Goal: Share content: Share content

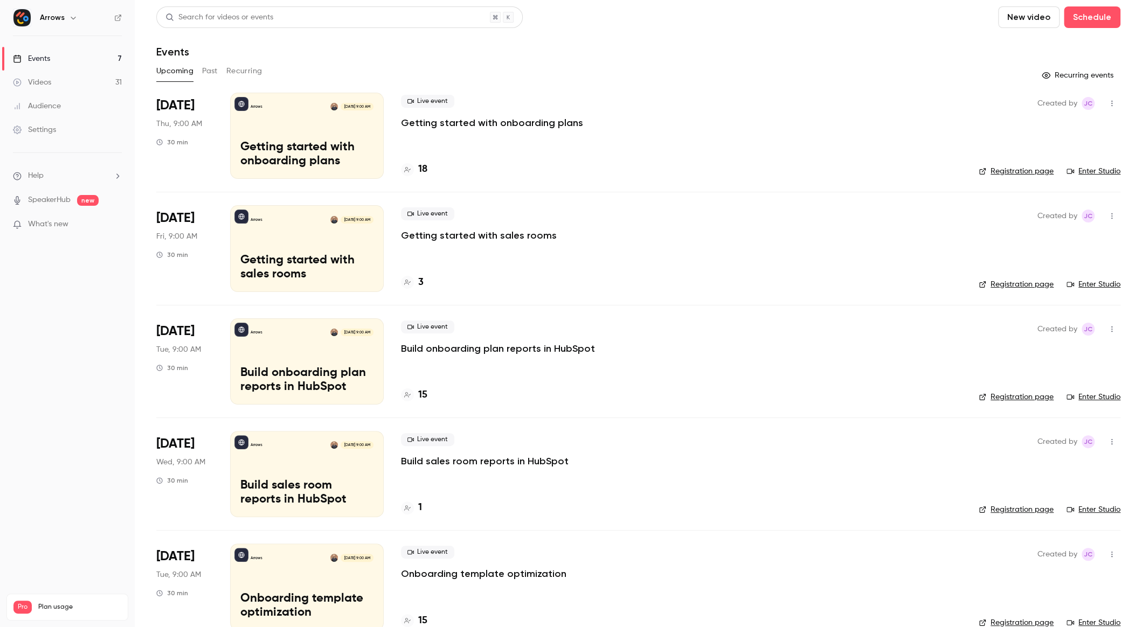
click at [50, 74] on link "Videos 31" at bounding box center [67, 83] width 135 height 24
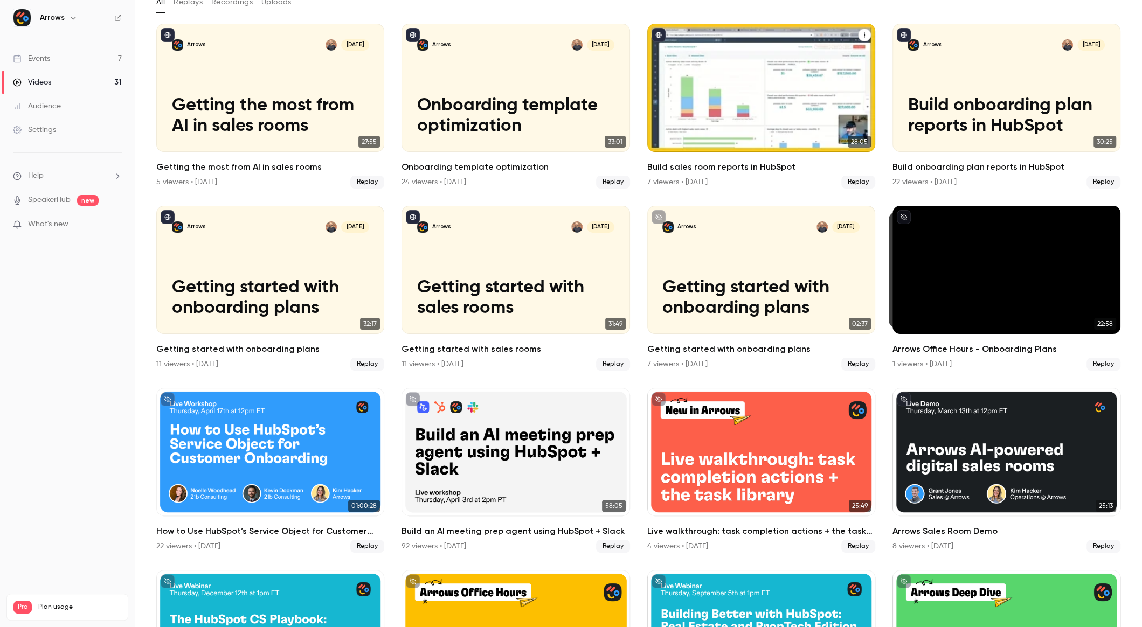
scroll to position [67, 0]
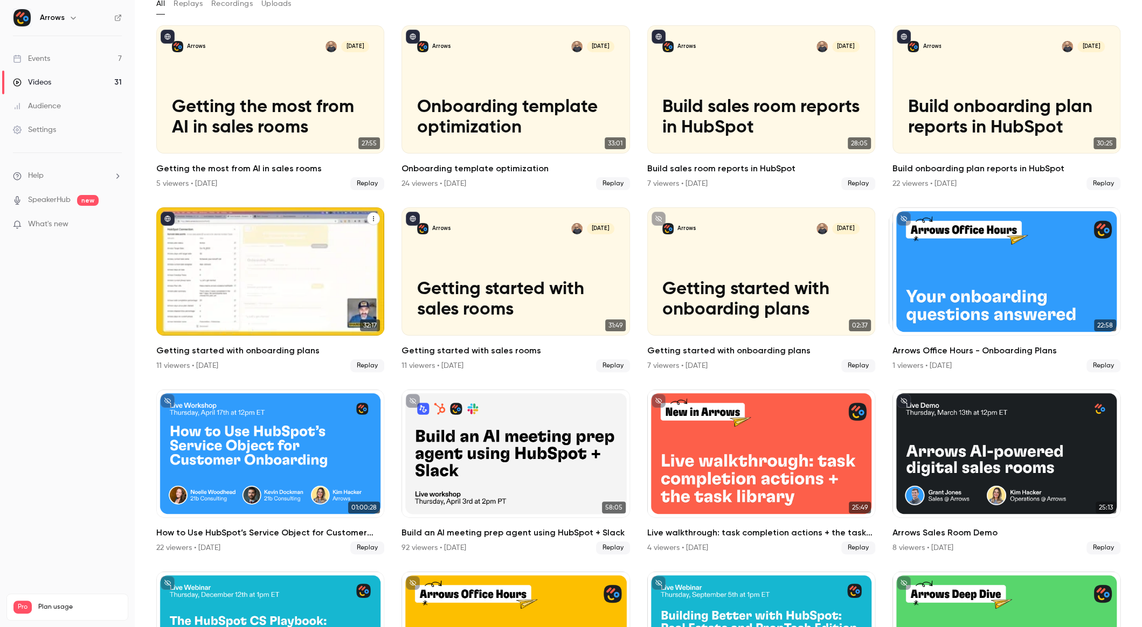
click at [250, 317] on p "Getting started with onboarding plans" at bounding box center [270, 299] width 197 height 41
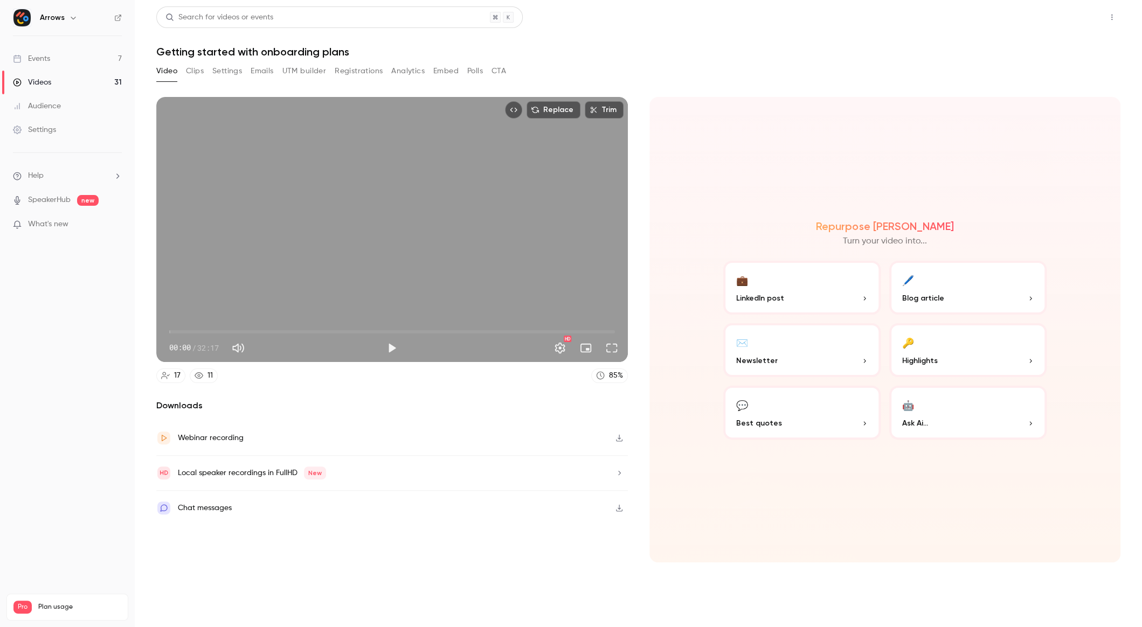
click at [1074, 17] on button "Share" at bounding box center [1073, 17] width 43 height 22
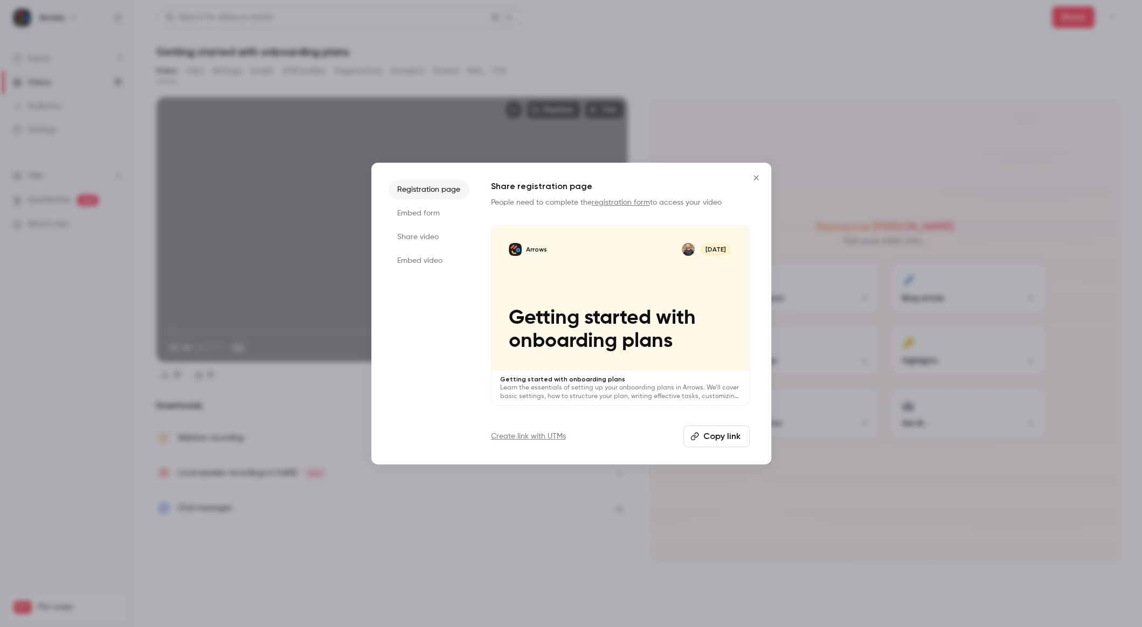
click at [702, 431] on button "Copy link" at bounding box center [716, 437] width 66 height 22
click at [723, 435] on button "Copy link" at bounding box center [716, 437] width 66 height 22
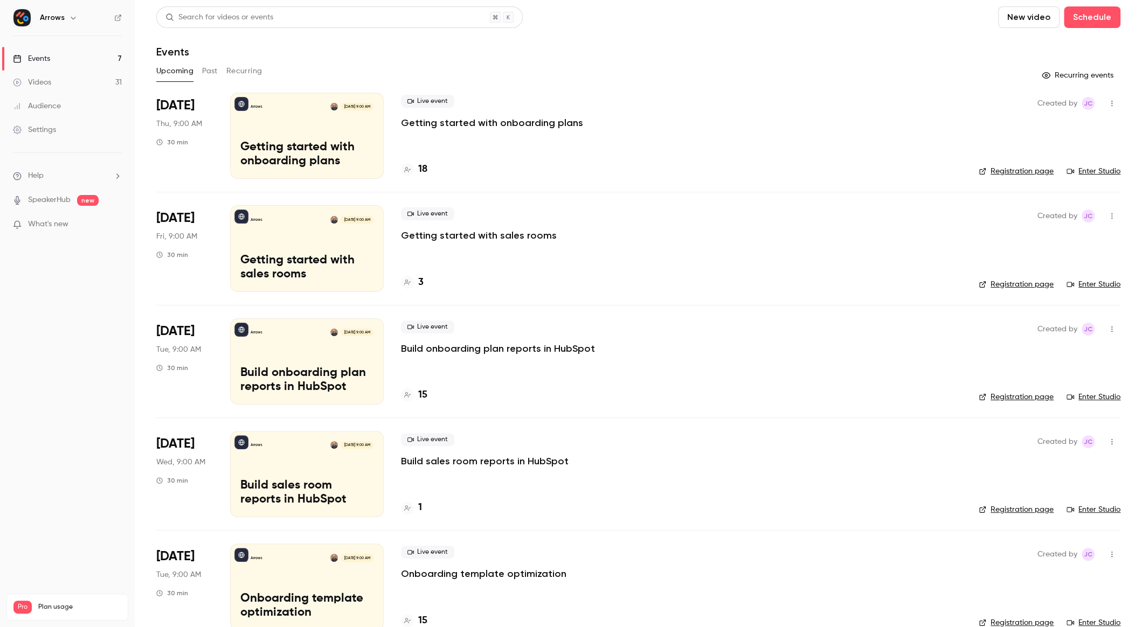
click at [73, 137] on link "Settings" at bounding box center [67, 130] width 135 height 24
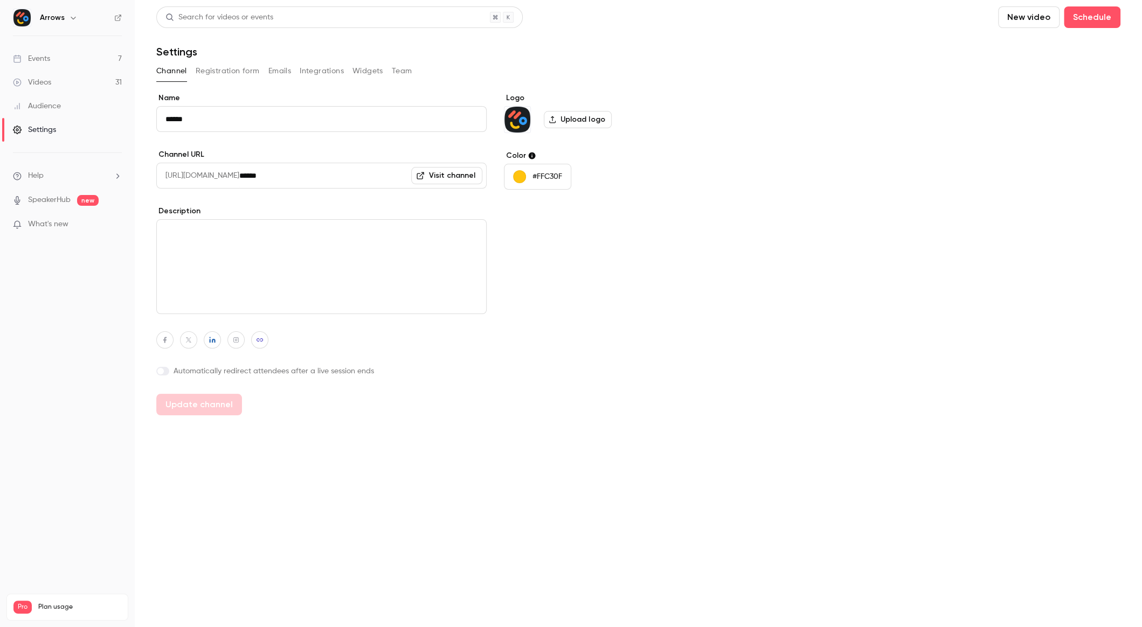
click at [279, 70] on button "Emails" at bounding box center [279, 71] width 23 height 17
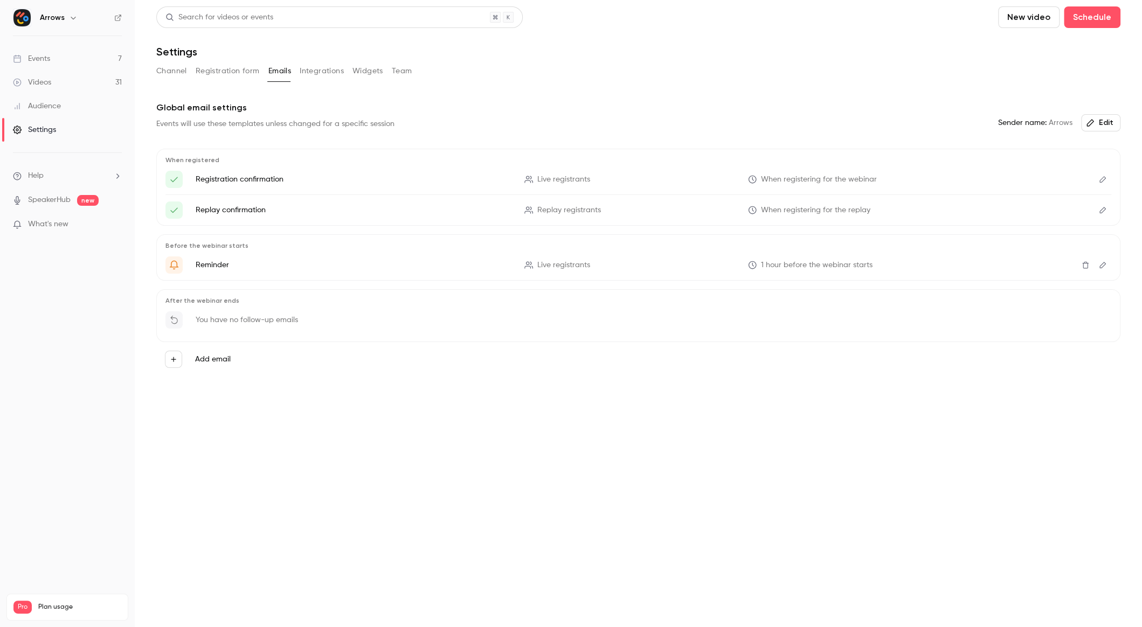
click at [314, 72] on button "Integrations" at bounding box center [322, 71] width 44 height 17
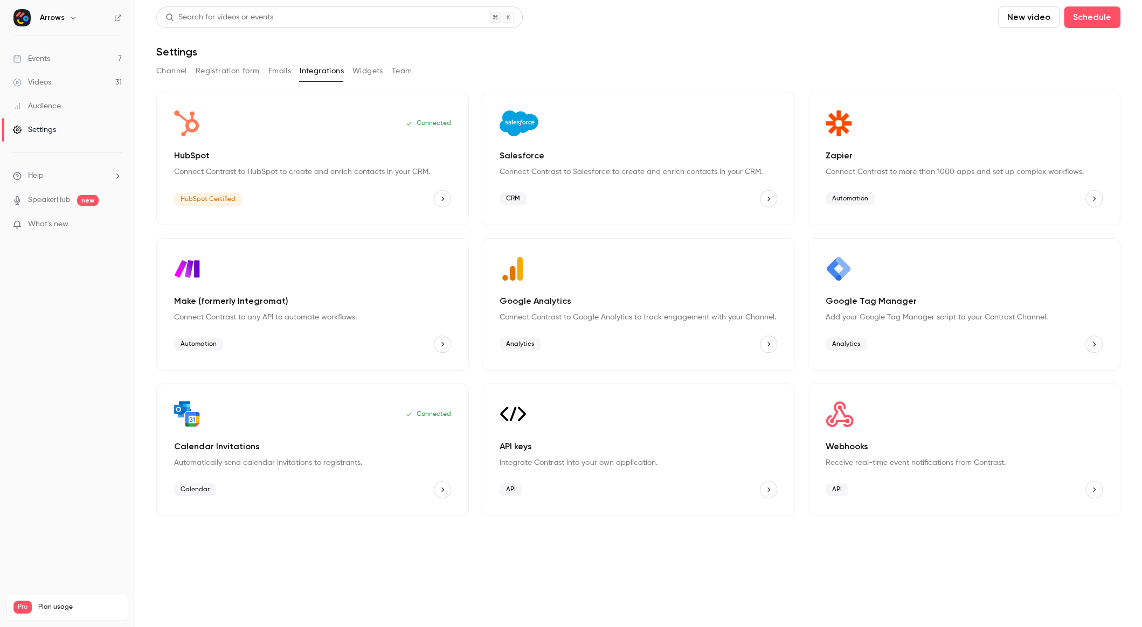
click at [371, 69] on button "Widgets" at bounding box center [367, 71] width 31 height 17
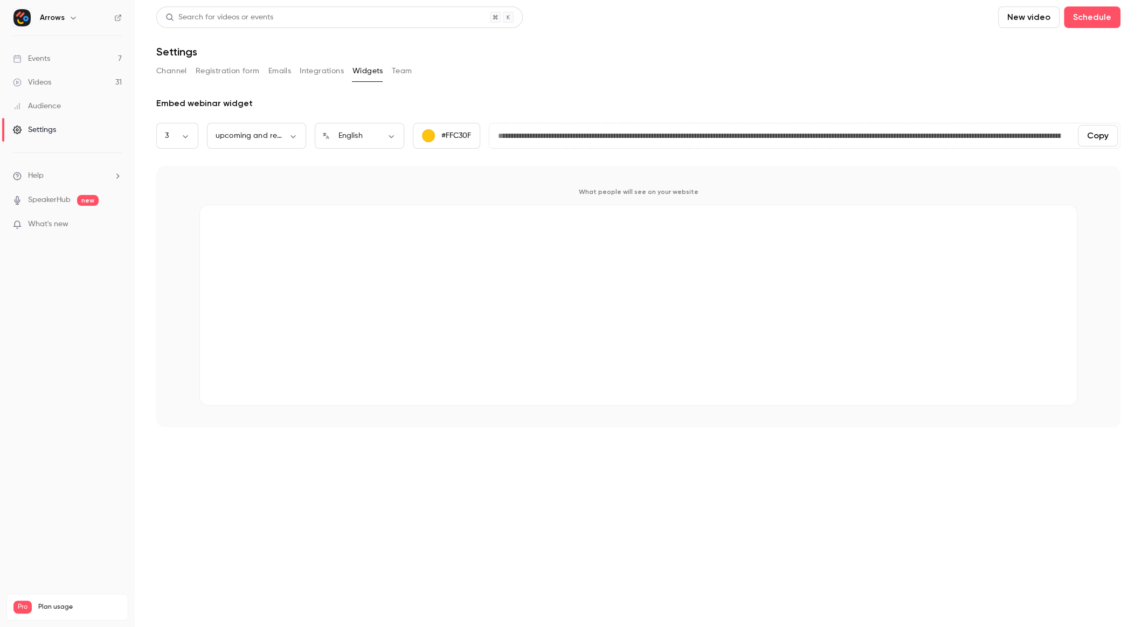
click at [404, 68] on button "Team" at bounding box center [402, 71] width 20 height 17
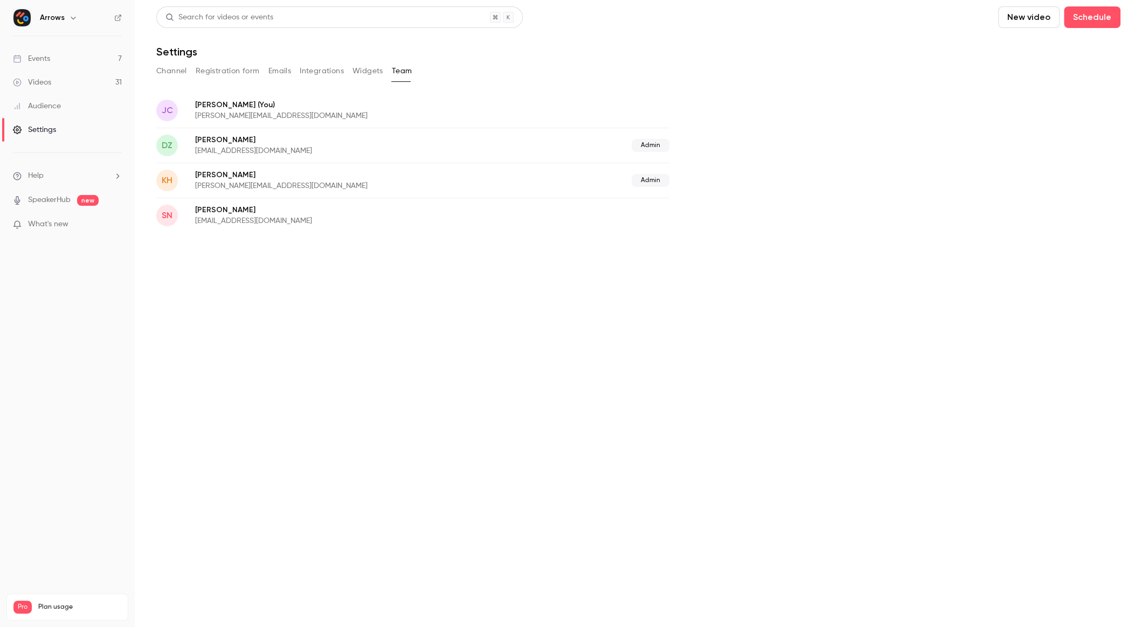
click at [244, 75] on button "Registration form" at bounding box center [228, 71] width 64 height 17
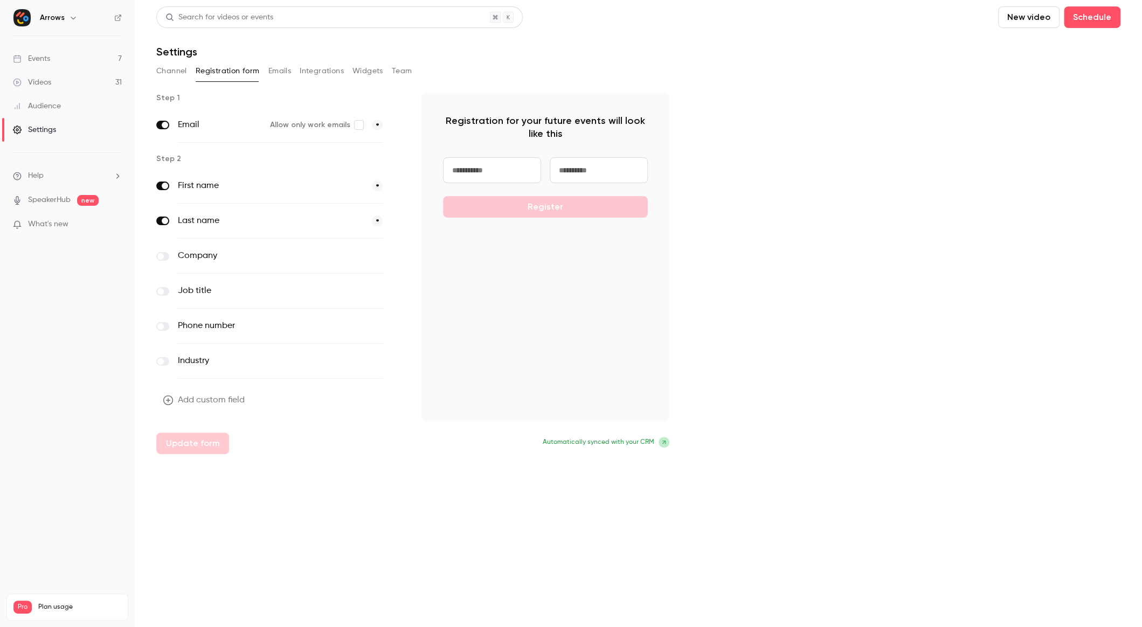
click at [34, 64] on link "Events 7" at bounding box center [67, 59] width 135 height 24
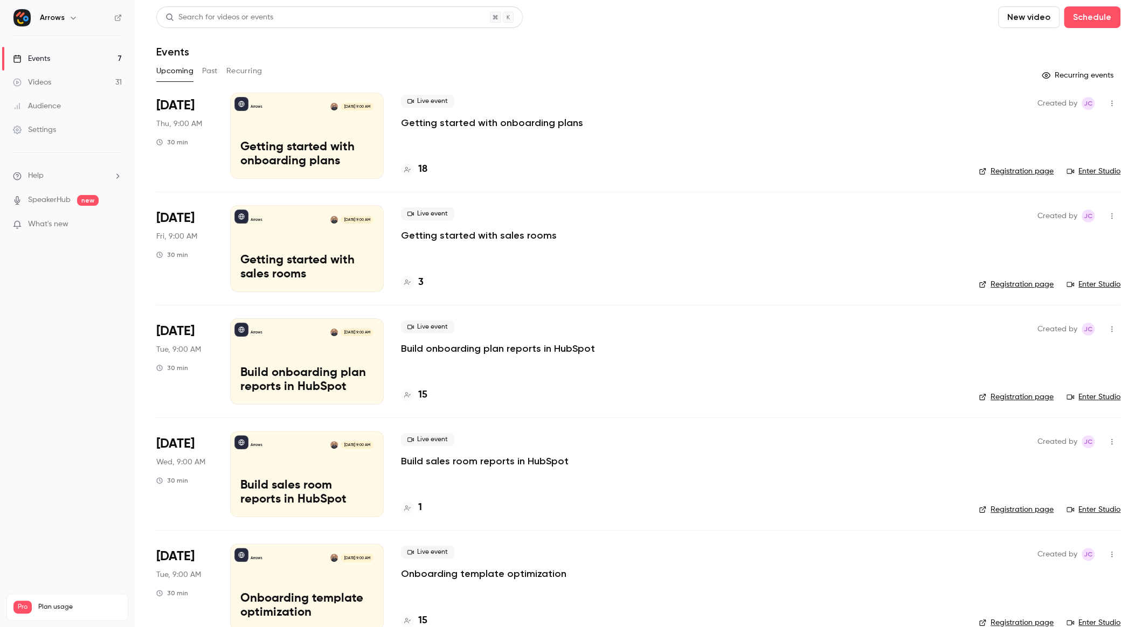
click at [216, 73] on button "Past" at bounding box center [210, 71] width 16 height 17
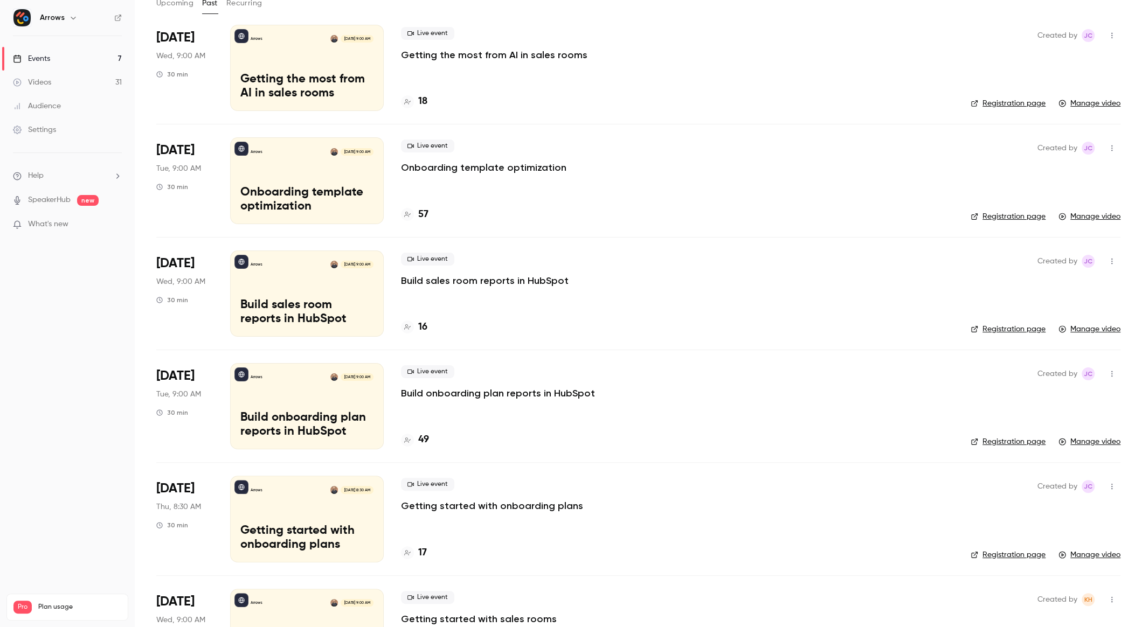
scroll to position [70, 0]
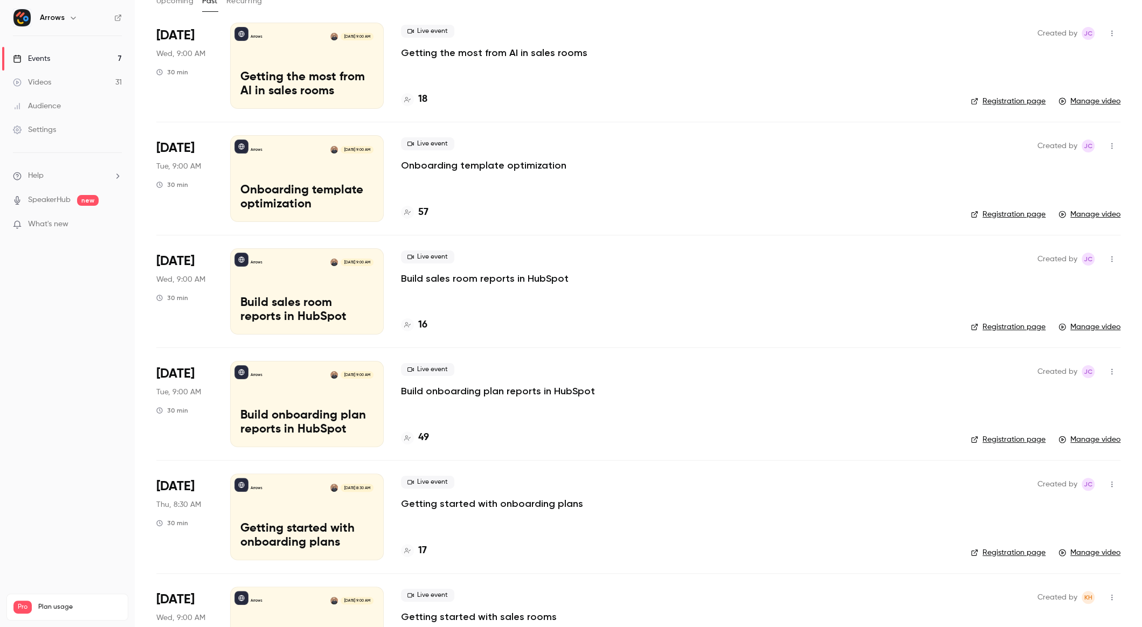
click at [525, 500] on p "Getting started with onboarding plans" at bounding box center [492, 503] width 182 height 13
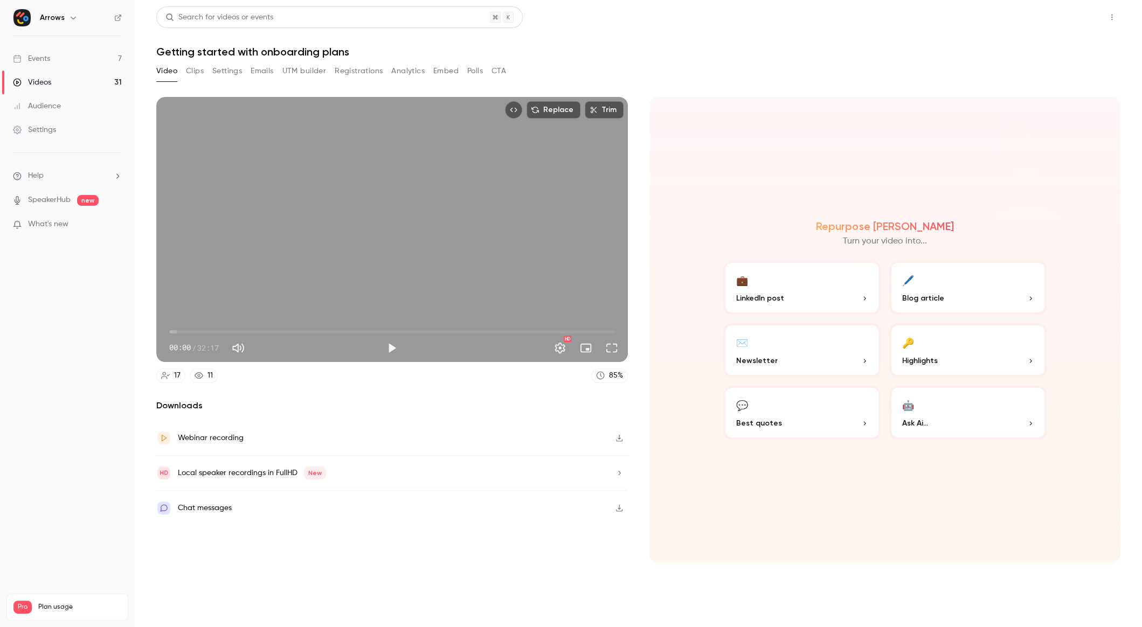
click at [1081, 10] on button "Share" at bounding box center [1073, 17] width 43 height 22
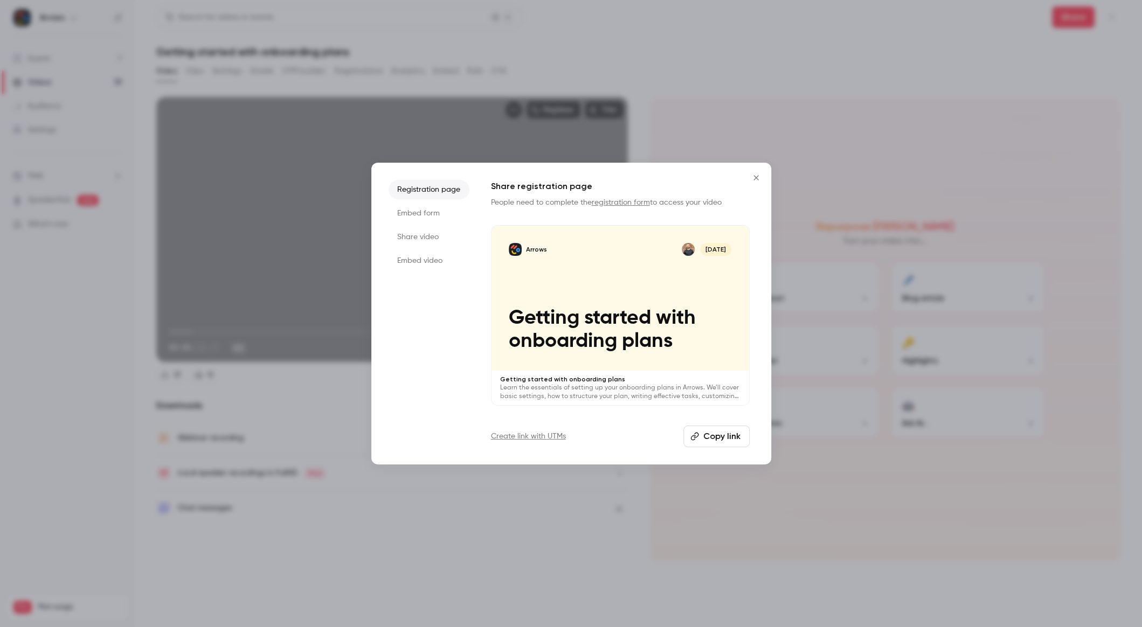
click at [447, 214] on li "Embed form" at bounding box center [428, 213] width 81 height 19
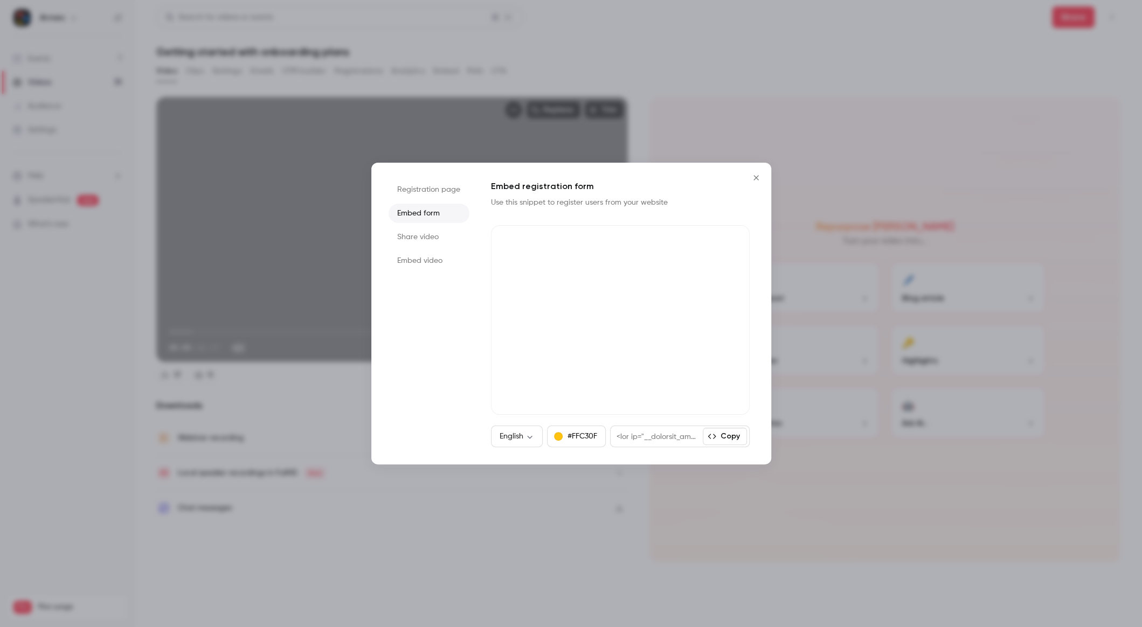
click at [443, 236] on li "Share video" at bounding box center [428, 236] width 81 height 19
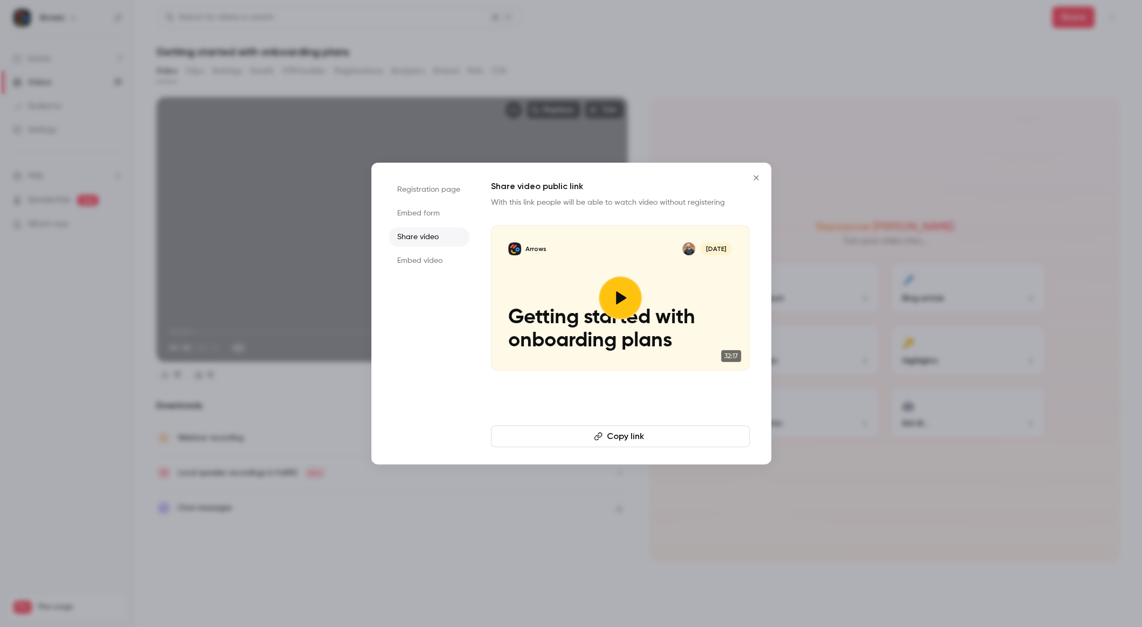
click at [637, 439] on button "Copy link" at bounding box center [620, 437] width 259 height 22
